Goal: Information Seeking & Learning: Learn about a topic

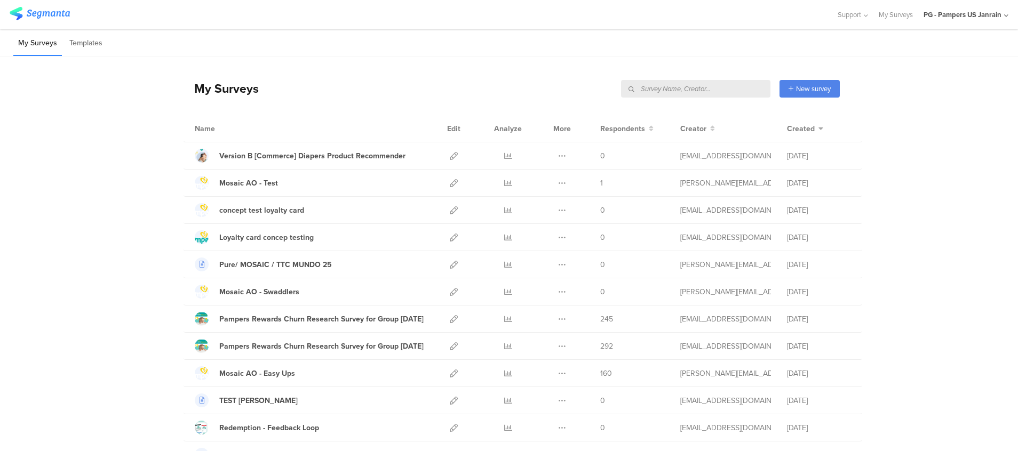
click at [722, 87] on input "text" at bounding box center [695, 89] width 149 height 18
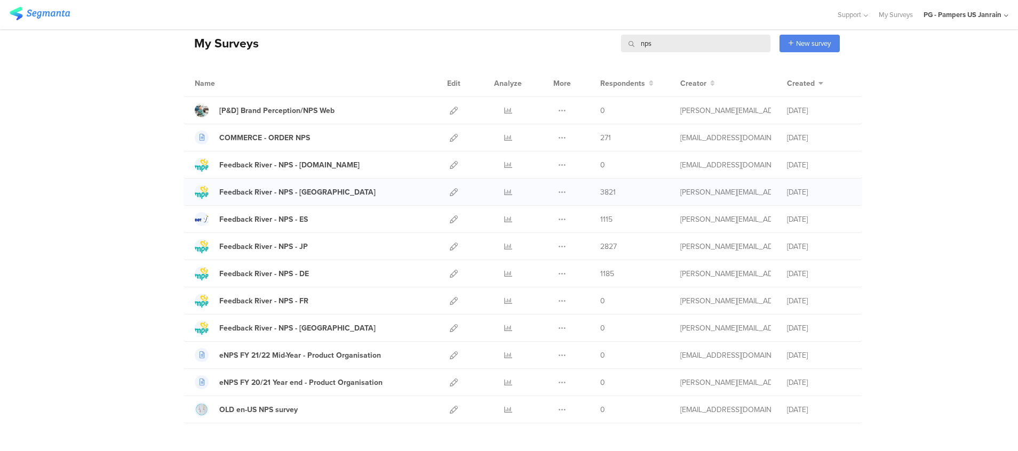
scroll to position [80, 0]
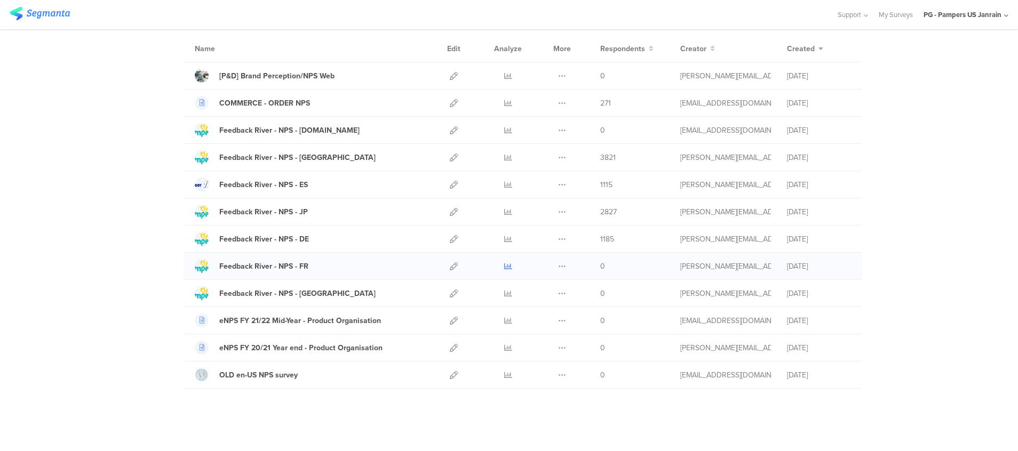
click at [504, 268] on icon at bounding box center [508, 266] width 8 height 8
click at [504, 241] on icon at bounding box center [508, 239] width 8 height 8
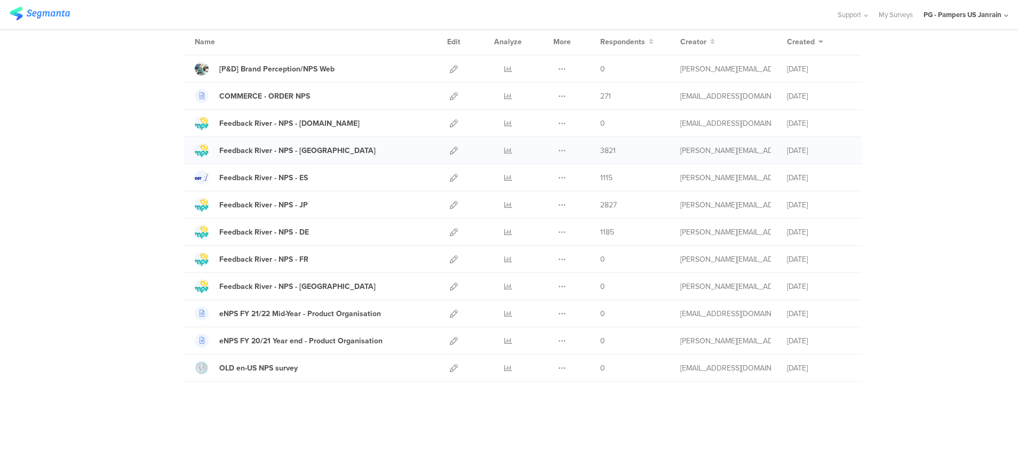
scroll to position [0, 0]
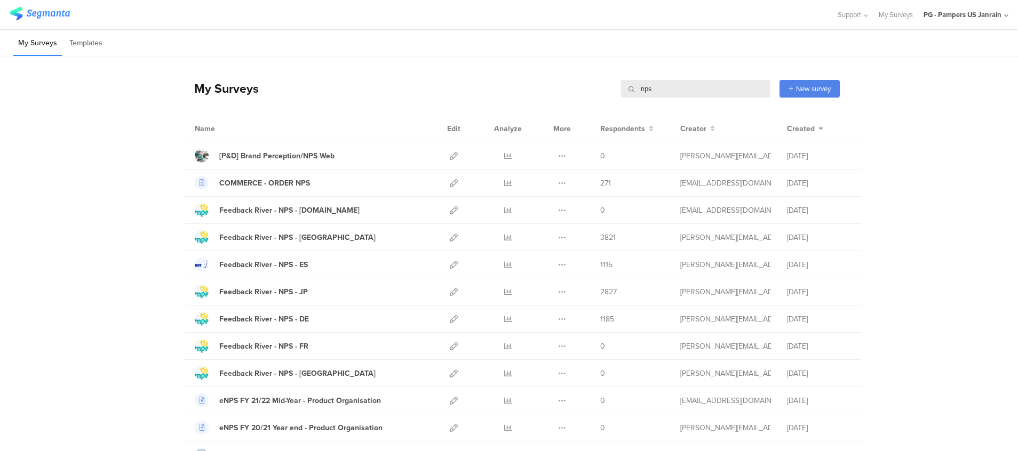
click at [655, 89] on input "nps" at bounding box center [695, 89] width 149 height 18
click at [656, 89] on input "nps" at bounding box center [695, 89] width 149 height 18
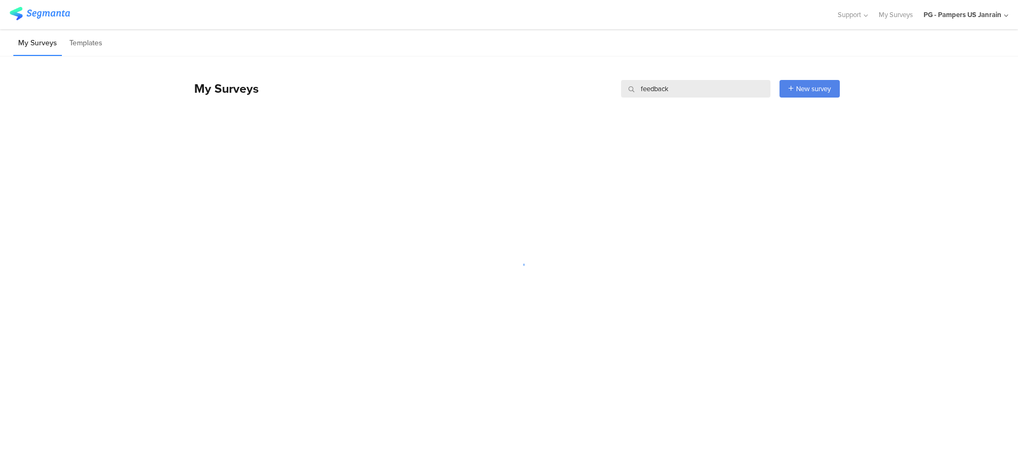
type input "feedback"
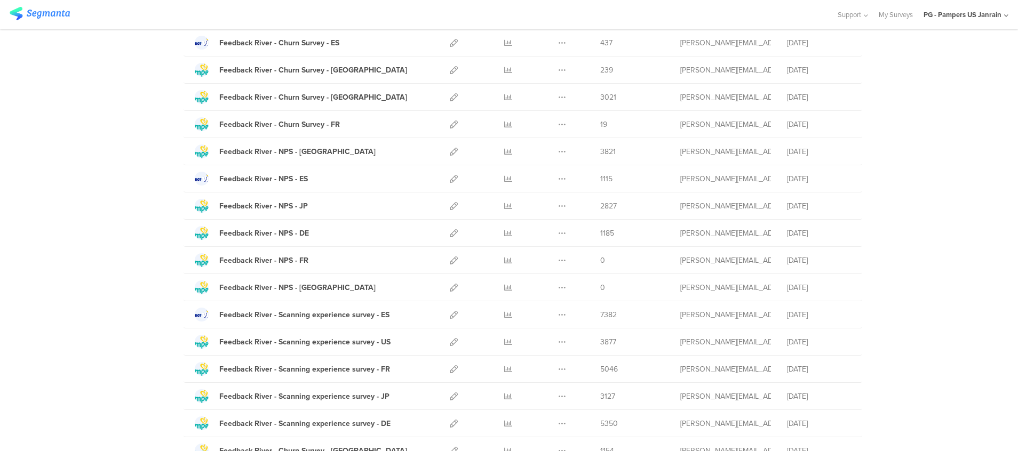
scroll to position [923, 0]
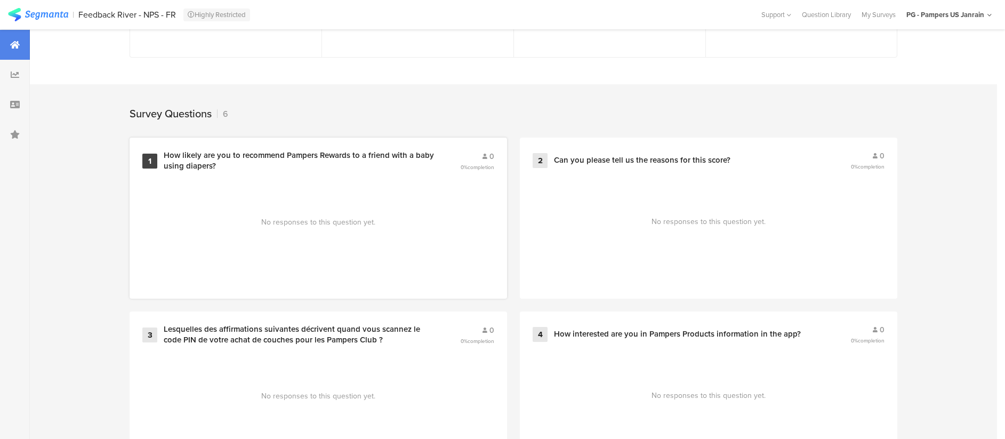
scroll to position [400, 0]
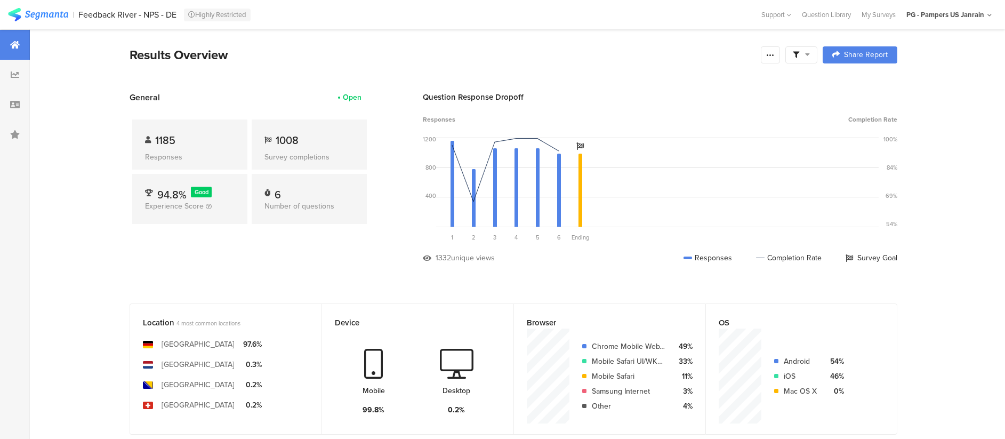
click at [810, 55] on icon at bounding box center [807, 54] width 5 height 7
click at [775, 51] on icon at bounding box center [770, 55] width 9 height 9
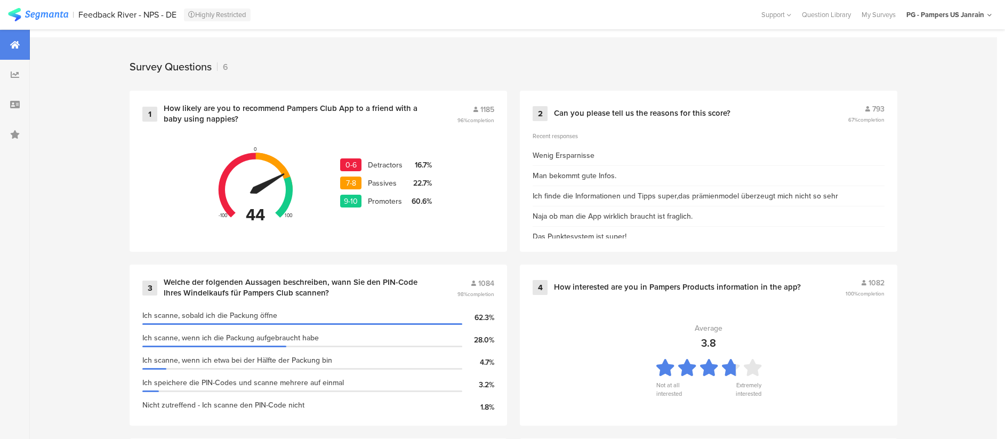
scroll to position [400, 0]
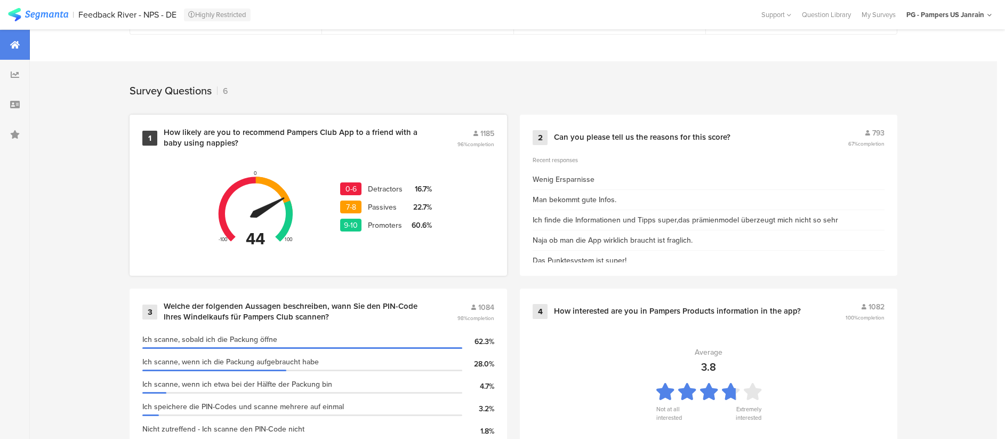
click at [361, 182] on div "0-6" at bounding box center [350, 188] width 21 height 13
click at [405, 183] on div "Detractors" at bounding box center [389, 188] width 43 height 11
click at [425, 183] on div "16.7%" at bounding box center [421, 188] width 21 height 11
click at [602, 133] on div "Can you please tell us the reasons for this score?" at bounding box center [642, 137] width 177 height 11
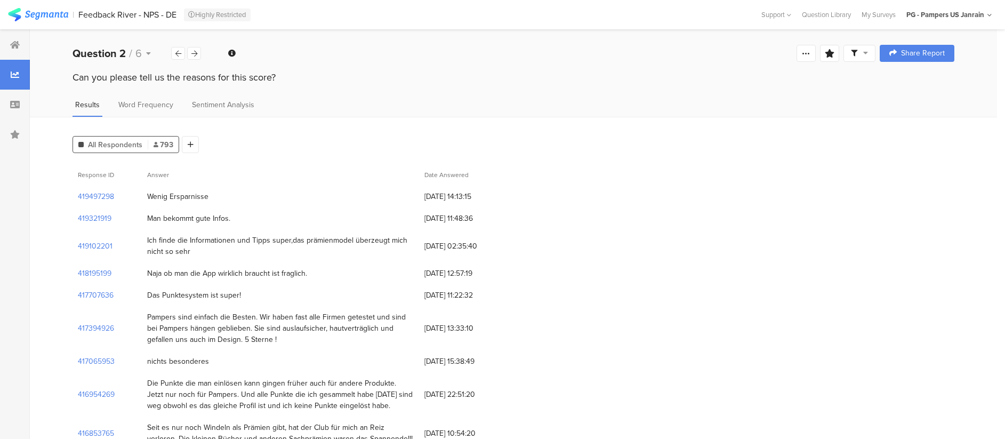
click at [165, 139] on span "793" at bounding box center [164, 144] width 20 height 11
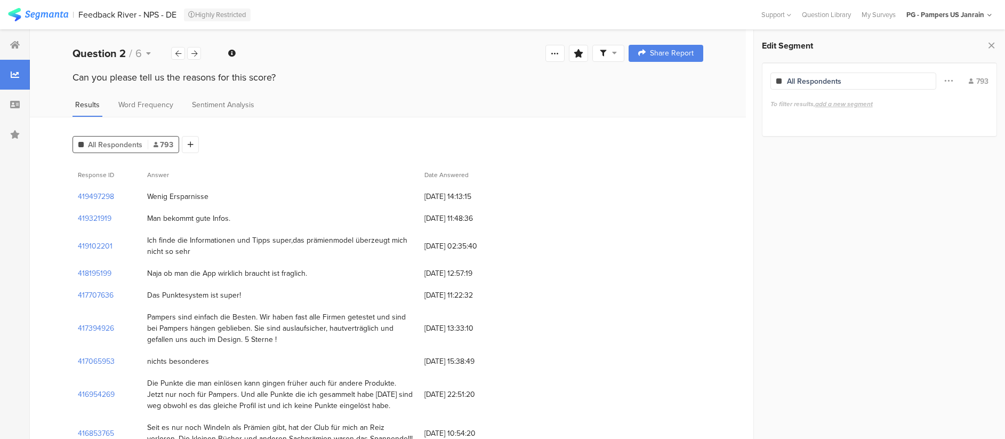
click at [838, 104] on span "add a new segment" at bounding box center [844, 104] width 58 height 10
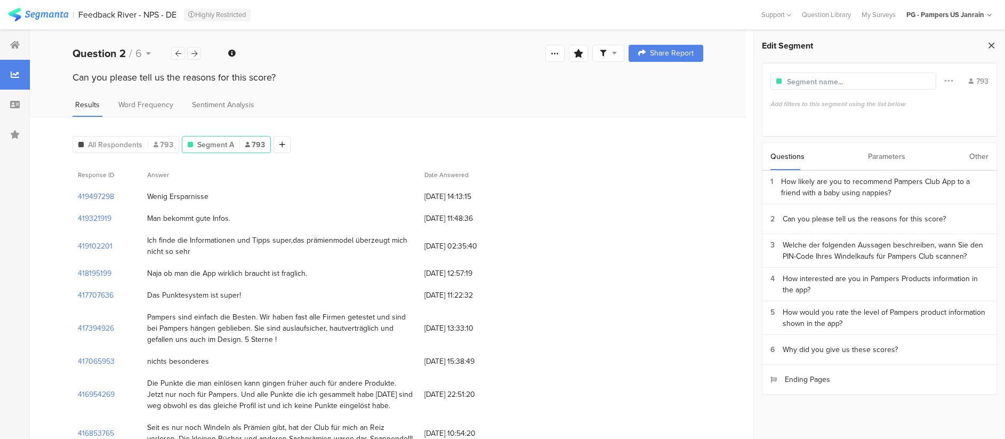
click at [991, 48] on icon at bounding box center [991, 45] width 11 height 15
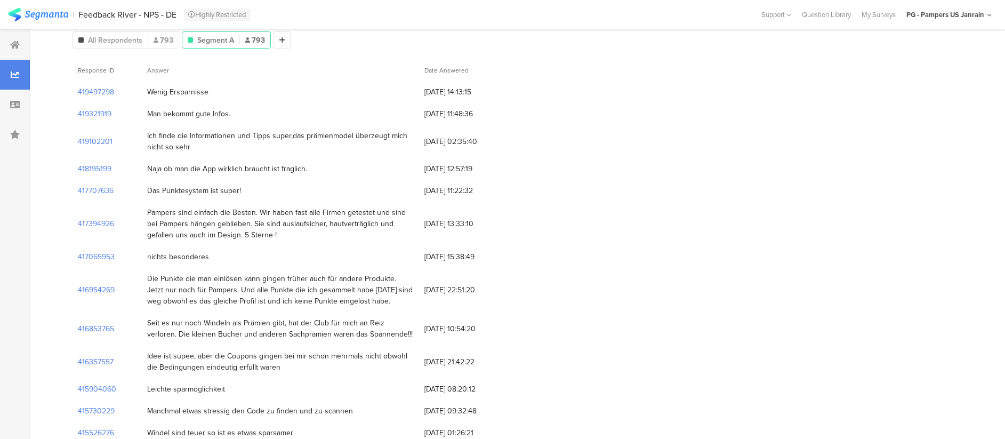
scroll to position [200, 0]
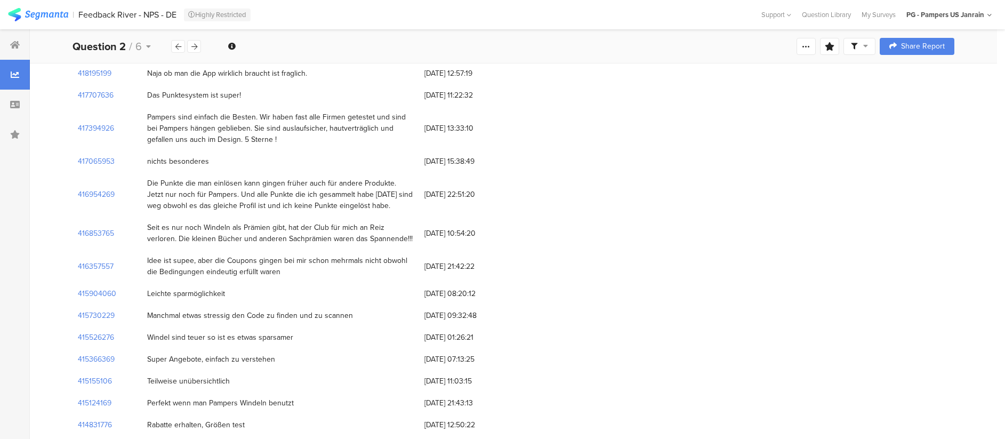
drag, startPoint x: 147, startPoint y: 193, endPoint x: 372, endPoint y: 263, distance: 235.6
copy div "Wenig Ersparnisse 24/08/2025 at 14:13:15 419321919 Man bekommt gute Infos. 23/0…"
click at [458, 222] on div "08/08/2025 at 10:54:20" at bounding box center [467, 233] width 96 height 22
click at [371, 127] on div "Pampers sind einfach die Besten. Wir haben fast alle Firmen getestet und sind b…" at bounding box center [280, 128] width 267 height 34
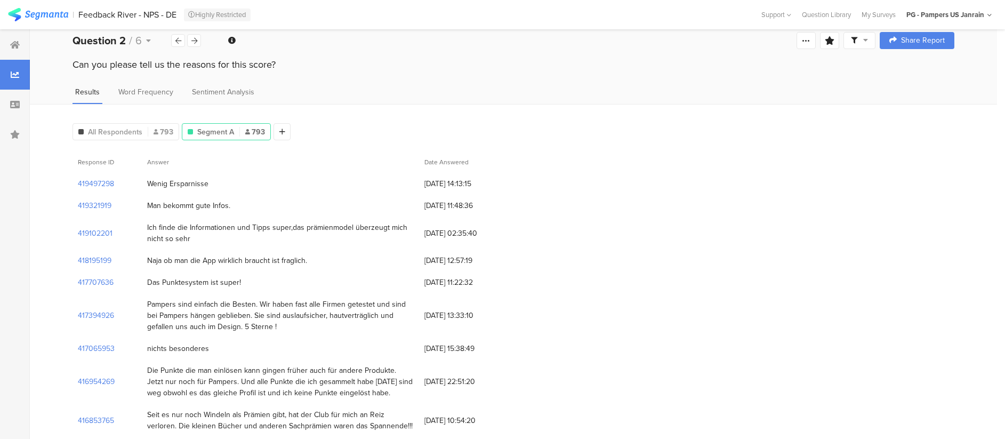
scroll to position [0, 0]
